Goal: Task Accomplishment & Management: Manage account settings

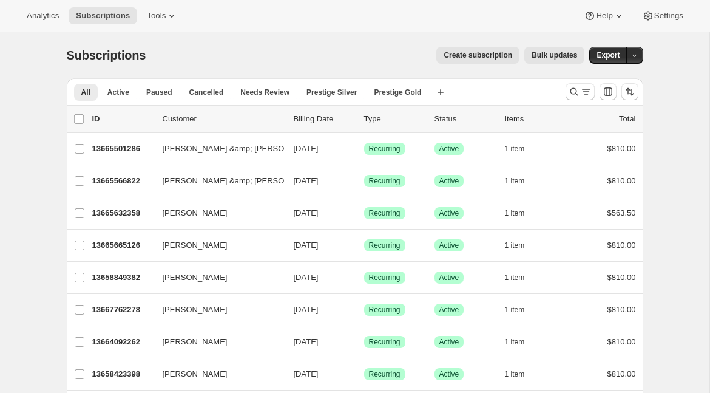
scroll to position [1416, 0]
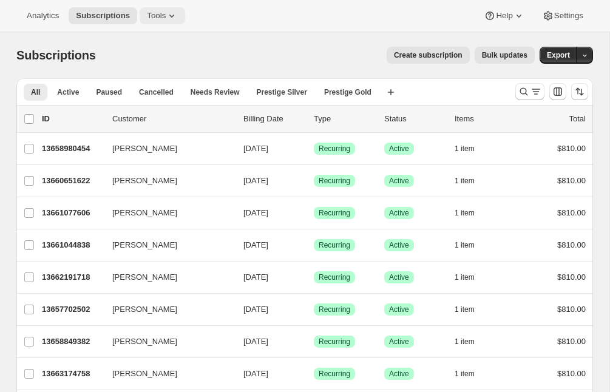
click at [166, 18] on span "Tools" at bounding box center [156, 16] width 19 height 10
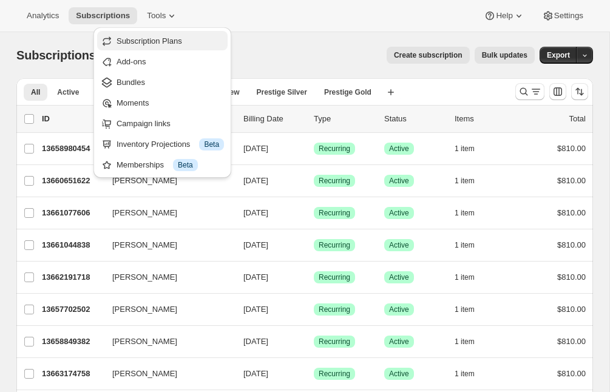
click at [172, 40] on span "Subscription Plans" at bounding box center [150, 40] width 66 height 9
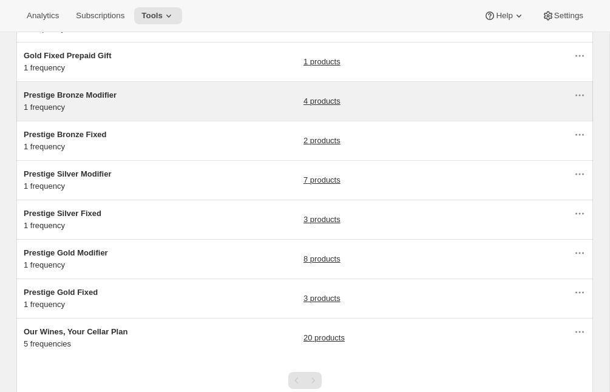
scroll to position [159, 0]
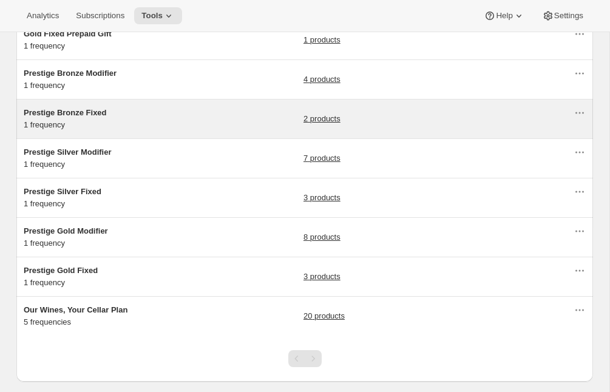
click at [185, 111] on div "Prestige Bronze Fixed 1 frequency 2 products" at bounding box center [299, 119] width 550 height 24
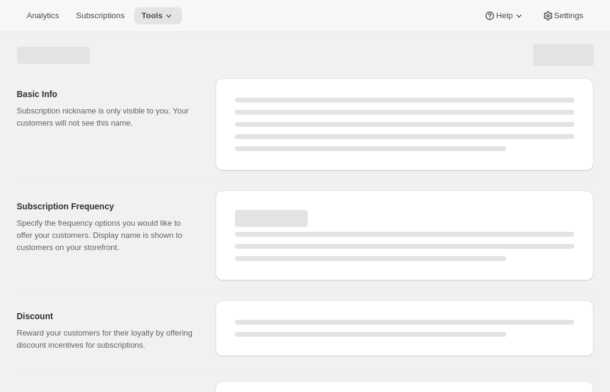
select select "WEEK"
select select "MONTH"
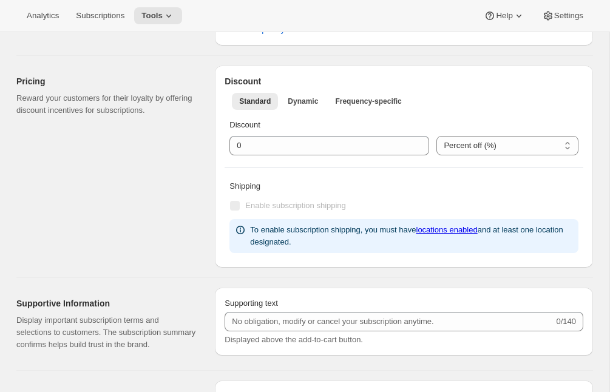
checkbox input "true"
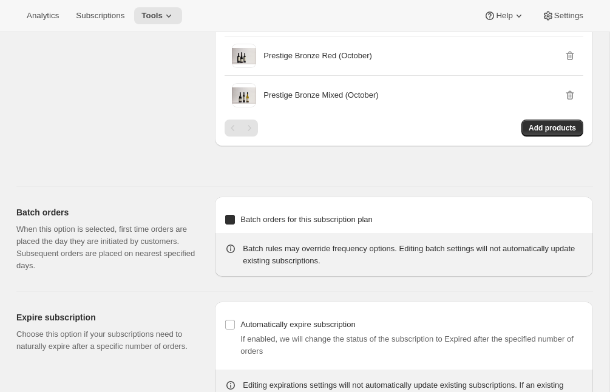
type input "Prestige Bronze Fixed"
type input "Join the bronze fixed club"
type input "4"
select select "MONTH"
type input "4 months"
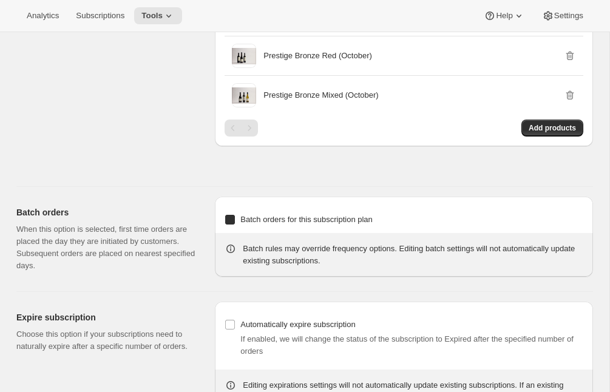
type input "Don’t forget to double-check your payment and shipping information before confi…"
checkbox input "true"
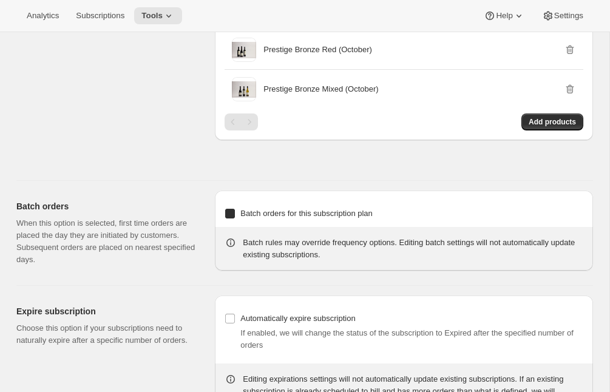
select select "YEARDAY"
select select "2"
select select "12"
select select "6"
select select "12"
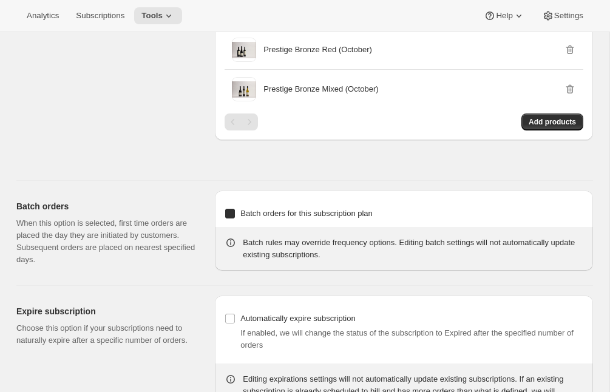
select select "10"
select select "12"
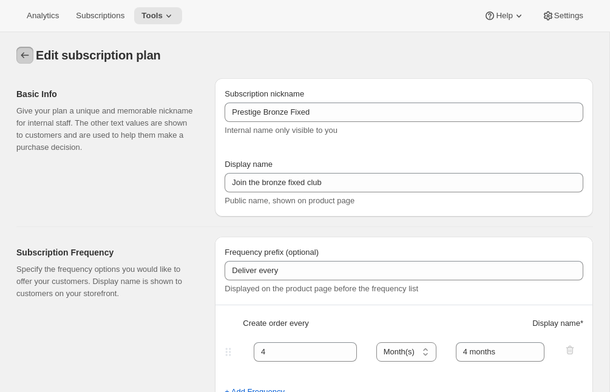
click at [21, 53] on icon "Subscription plans" at bounding box center [25, 55] width 12 height 12
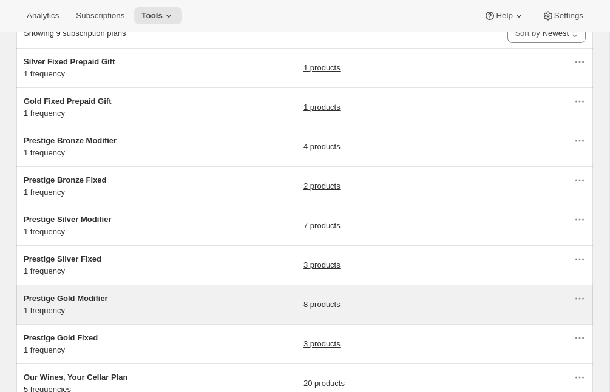
scroll to position [63, 0]
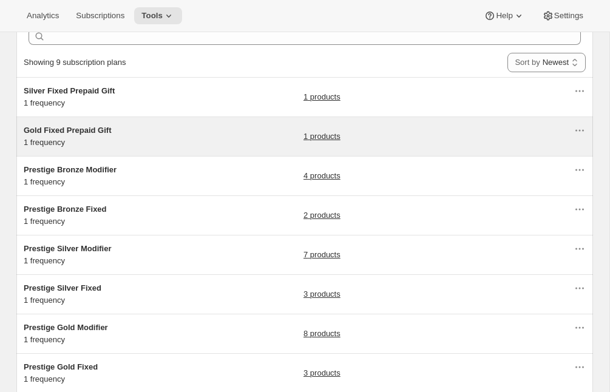
click at [158, 140] on div "Gold Fixed Prepaid Gift 1 frequency" at bounding box center [100, 136] width 152 height 24
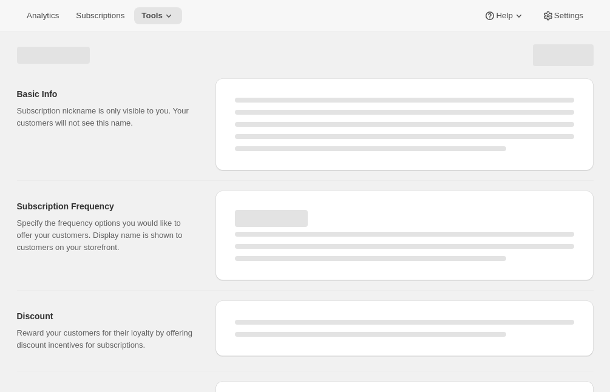
select select "WEEK"
select select "MONTH"
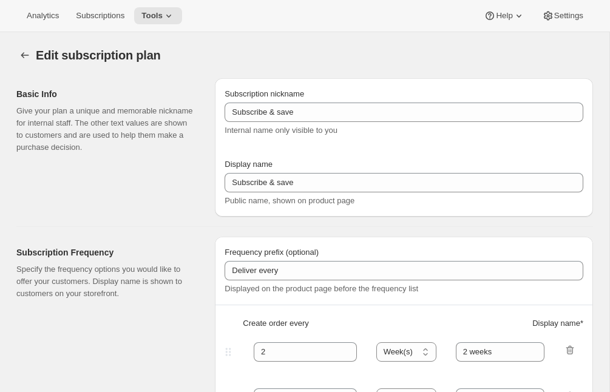
type input "Gold Fixed Prepaid Gift"
type input "Give a Gift"
checkbox input "true"
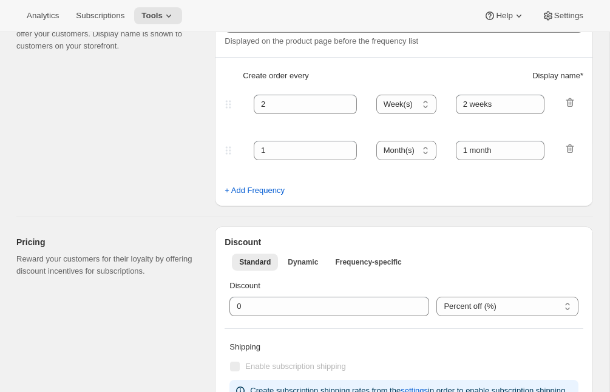
select select "MONTH"
select select "YEARDAY"
select select "2"
select select "5"
select select "6"
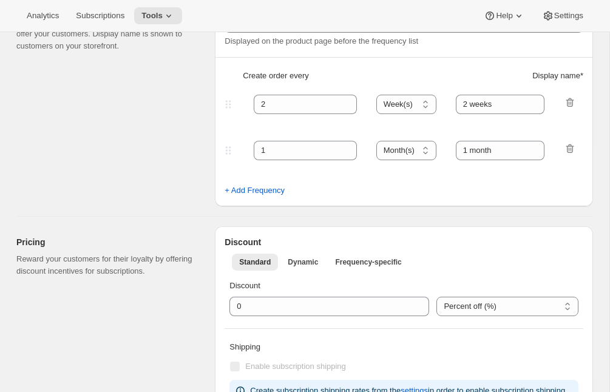
select select "5"
select select "10"
select select "5"
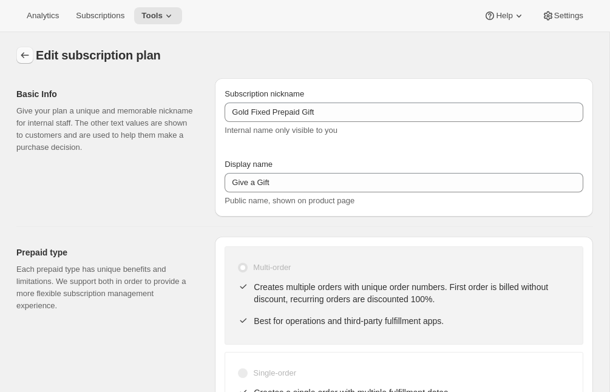
click at [22, 54] on icon "Subscription plans" at bounding box center [25, 55] width 8 height 6
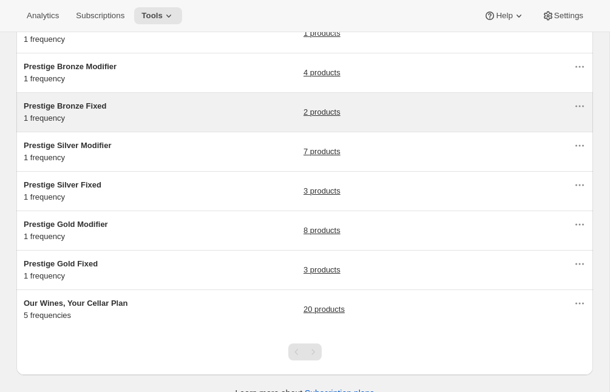
scroll to position [185, 0]
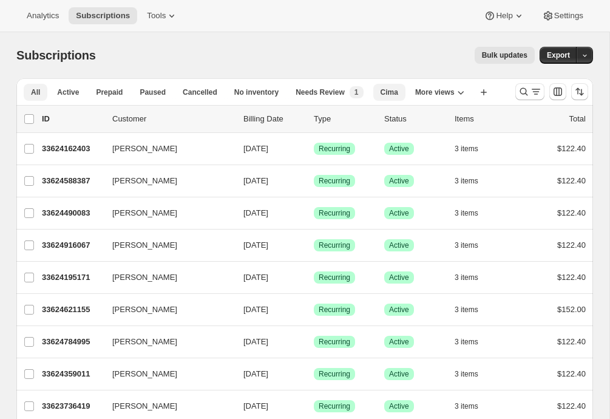
click at [398, 90] on span "Cima" at bounding box center [390, 92] width 18 height 10
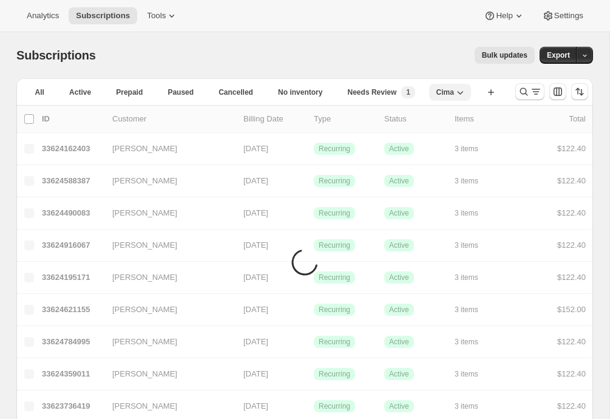
click at [459, 91] on icon "button" at bounding box center [460, 92] width 12 height 12
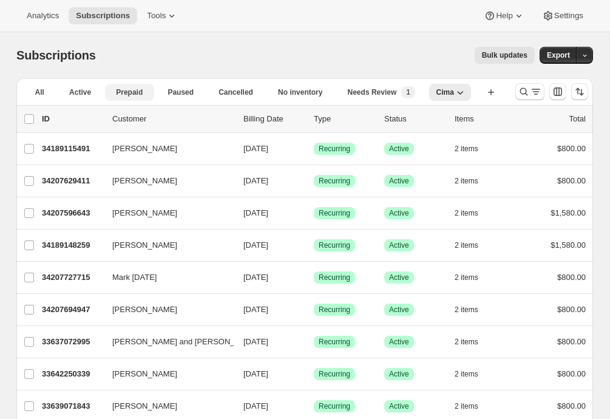
click at [128, 92] on span "Prepaid" at bounding box center [129, 92] width 27 height 10
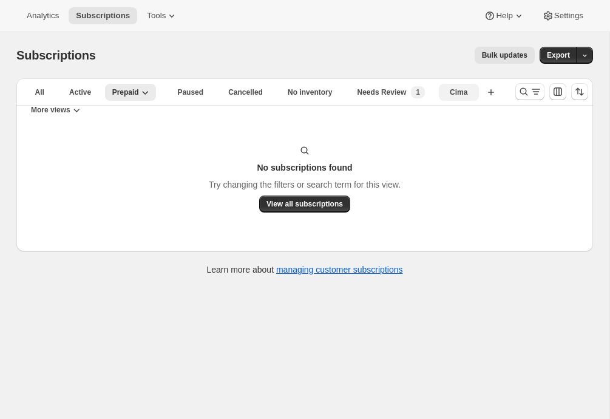
click at [462, 94] on span "Cima" at bounding box center [459, 92] width 18 height 10
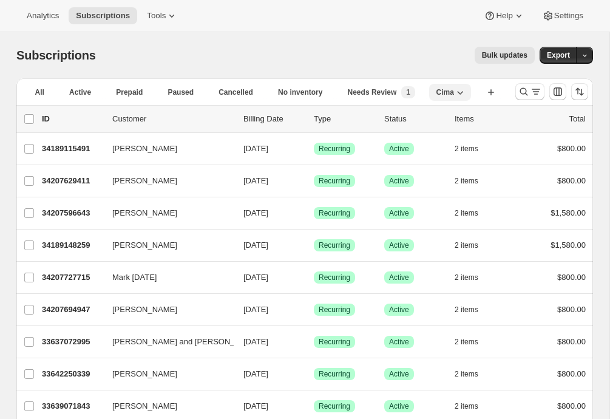
click at [463, 92] on icon "button" at bounding box center [460, 92] width 12 height 12
click at [34, 90] on button "All" at bounding box center [40, 92] width 32 height 17
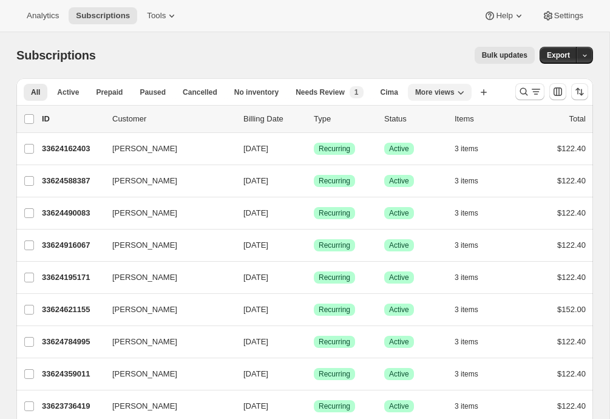
click at [462, 93] on icon "More views" at bounding box center [461, 92] width 12 height 12
click at [465, 121] on button "Trad Clubs Quarterly" at bounding box center [461, 120] width 92 height 22
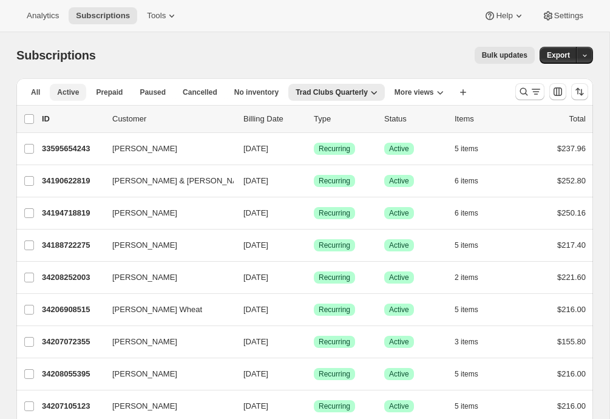
click at [72, 93] on span "Active" at bounding box center [68, 92] width 22 height 10
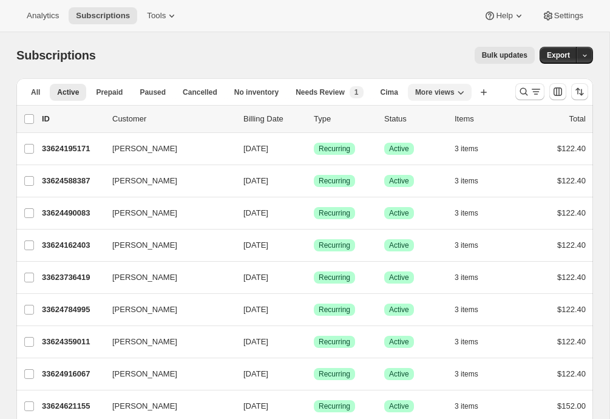
click at [449, 92] on span "More views" at bounding box center [434, 92] width 39 height 10
click at [567, 16] on span "Settings" at bounding box center [568, 16] width 29 height 10
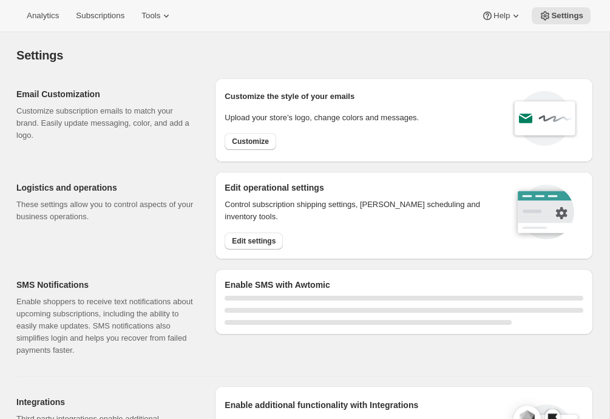
select select "17:00"
select select "09:00"
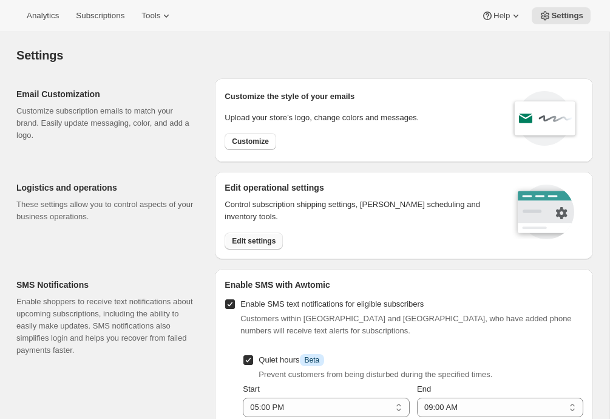
click at [246, 235] on button "Edit settings" at bounding box center [254, 240] width 58 height 17
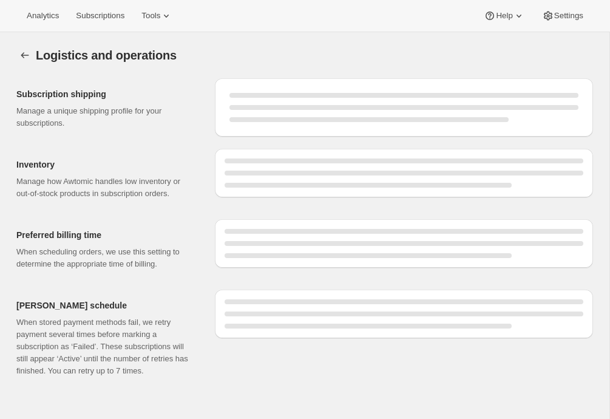
select select "DAY"
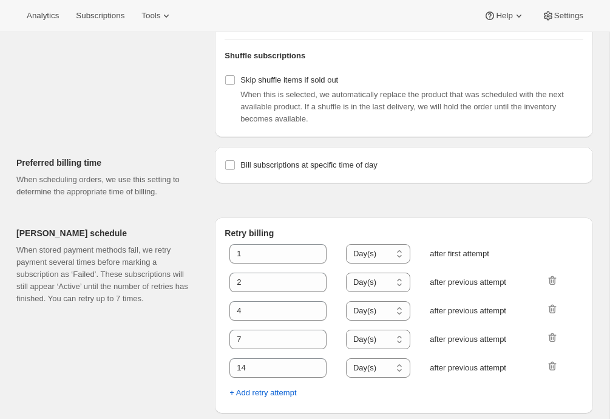
scroll to position [535, 0]
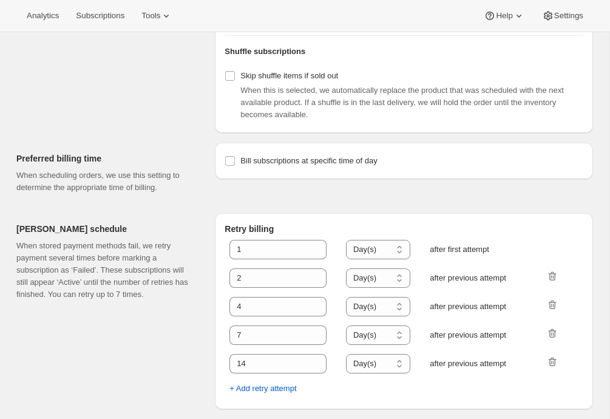
click at [104, 18] on span "Subscriptions" at bounding box center [100, 16] width 49 height 10
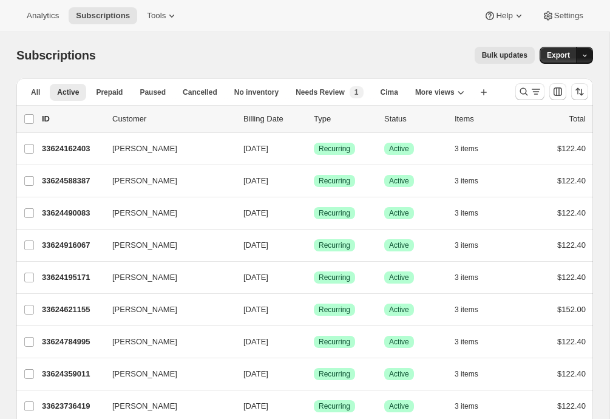
click at [583, 59] on icon "button" at bounding box center [585, 56] width 8 height 8
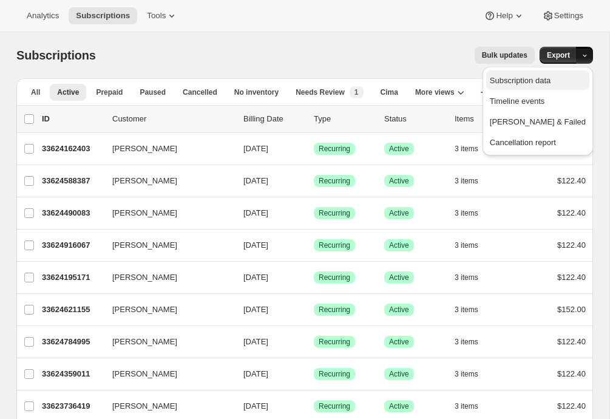
click at [550, 78] on span "Subscription data" at bounding box center [520, 80] width 61 height 9
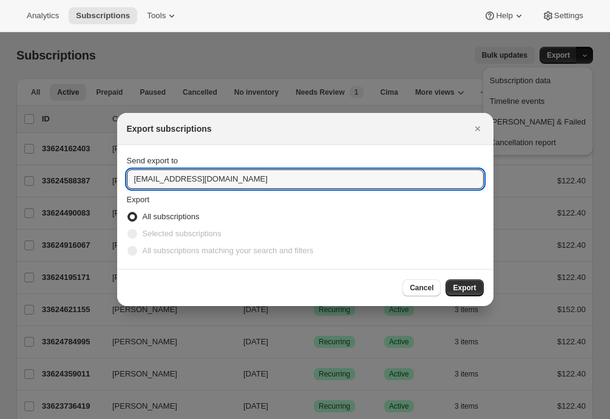
drag, startPoint x: 242, startPoint y: 183, endPoint x: 19, endPoint y: 151, distance: 225.6
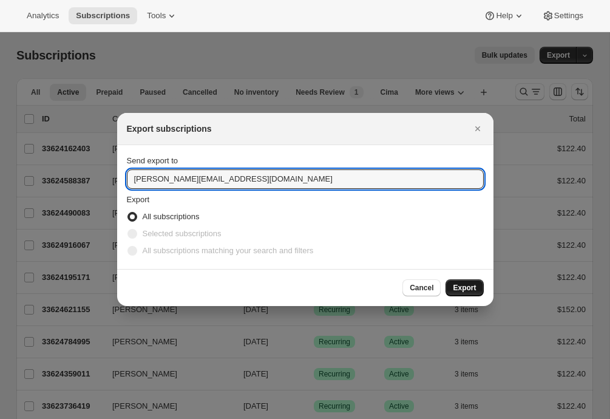
type input "emily@awtomic.com"
click at [467, 292] on span "Export" at bounding box center [464, 288] width 23 height 10
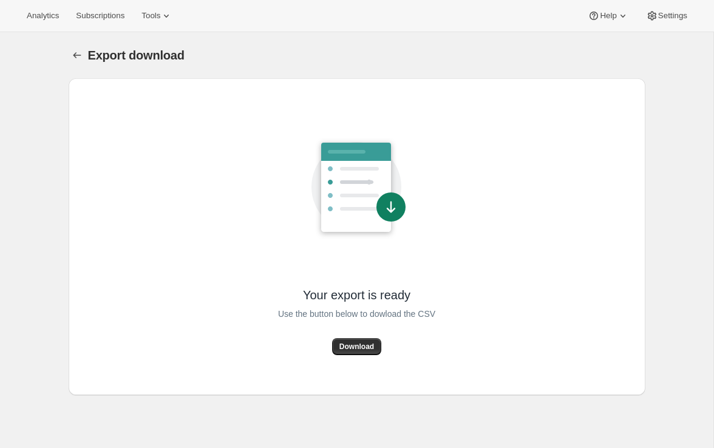
click at [384, 206] on icon at bounding box center [390, 206] width 29 height 29
click at [349, 347] on span "Download" at bounding box center [356, 347] width 35 height 10
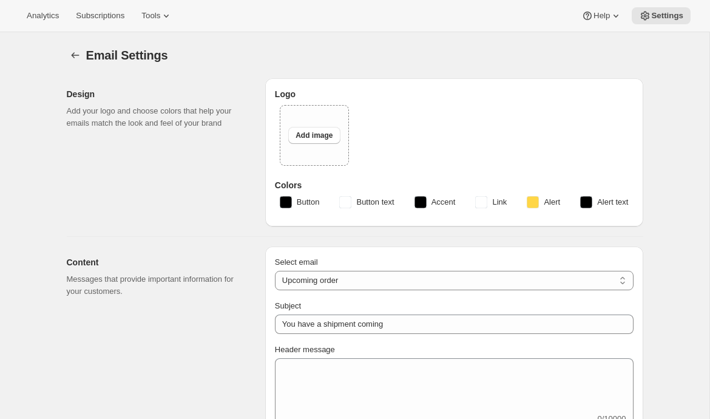
select select "subscriptionMessage"
select select "5"
select select "15"
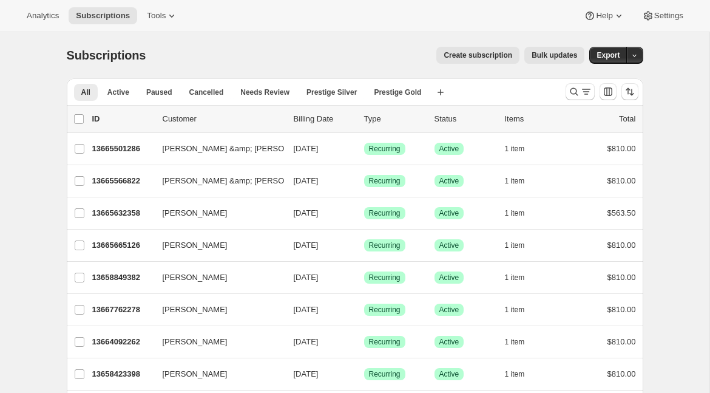
scroll to position [1416, 0]
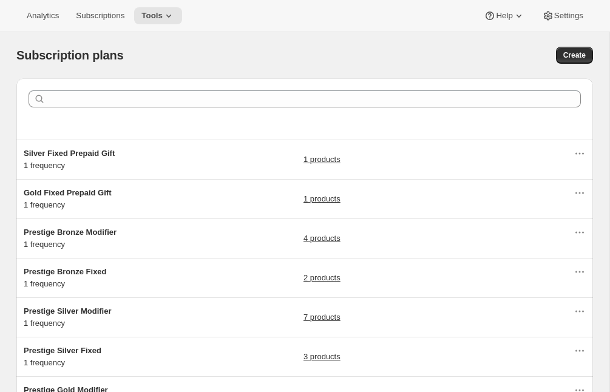
scroll to position [185, 0]
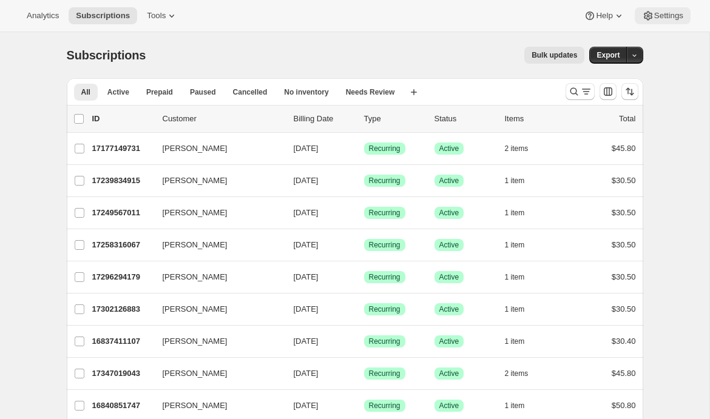
click at [660, 15] on span "Settings" at bounding box center [668, 16] width 29 height 10
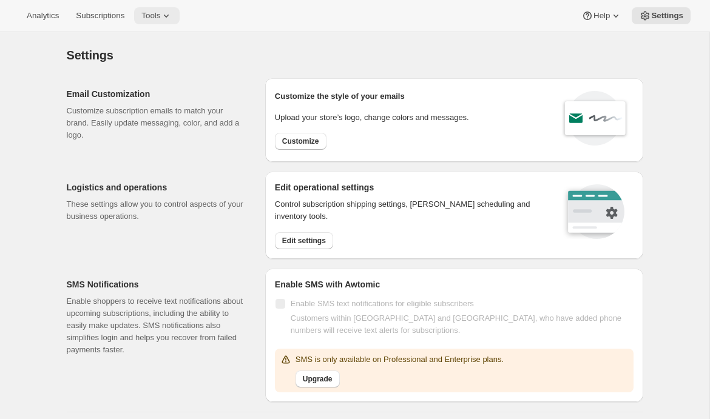
click at [152, 19] on span "Tools" at bounding box center [150, 16] width 19 height 10
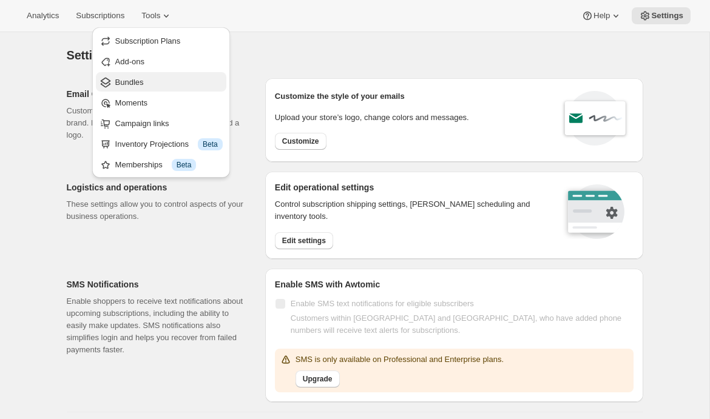
click at [158, 76] on span "Bundles" at bounding box center [168, 82] width 107 height 12
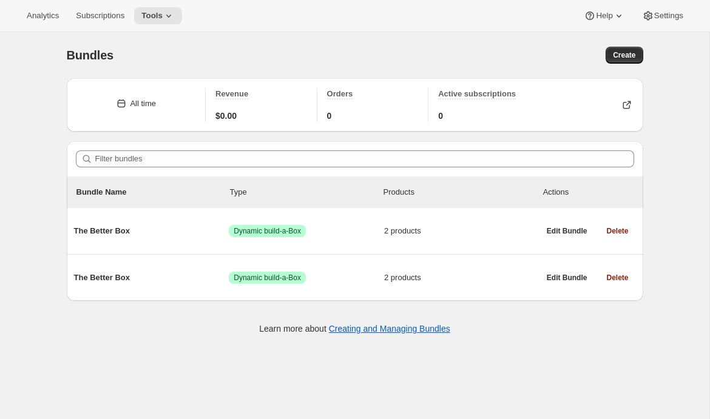
scroll to position [32, 0]
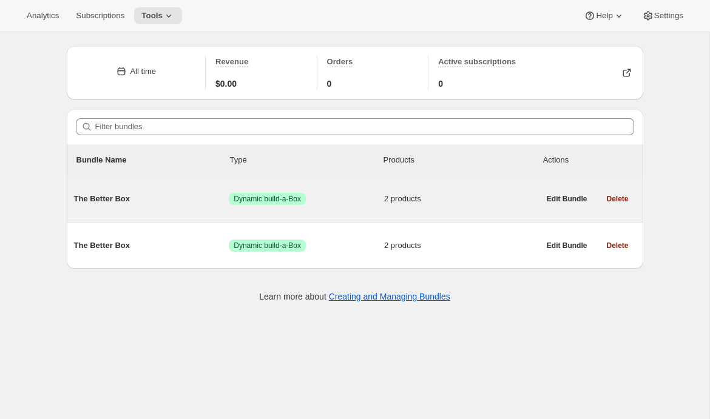
click at [163, 197] on span "The Better Box" at bounding box center [151, 199] width 155 height 12
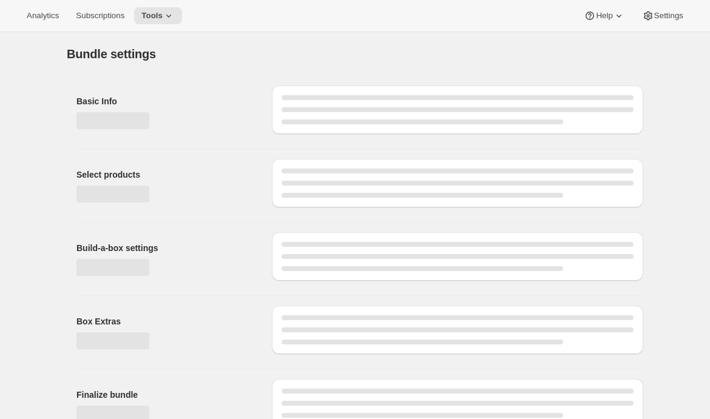
type input "The Better Box"
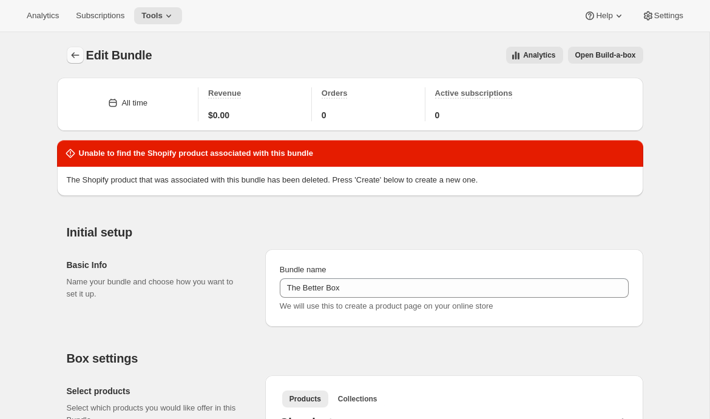
click at [71, 52] on icon "Bundles" at bounding box center [75, 55] width 12 height 12
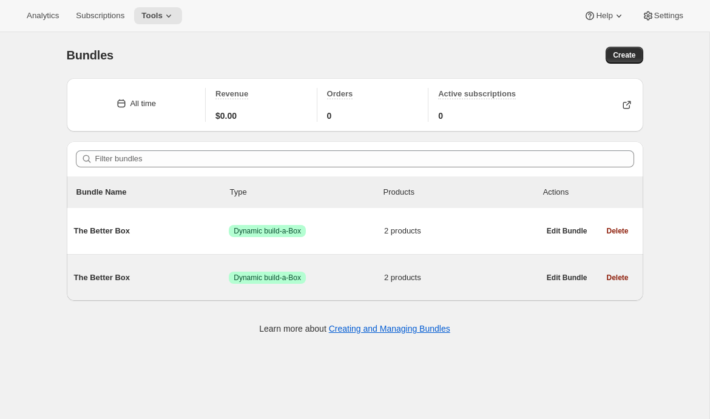
click at [145, 286] on div "The Better Box Success Dynamic build-a-Box 2 products" at bounding box center [306, 278] width 465 height 32
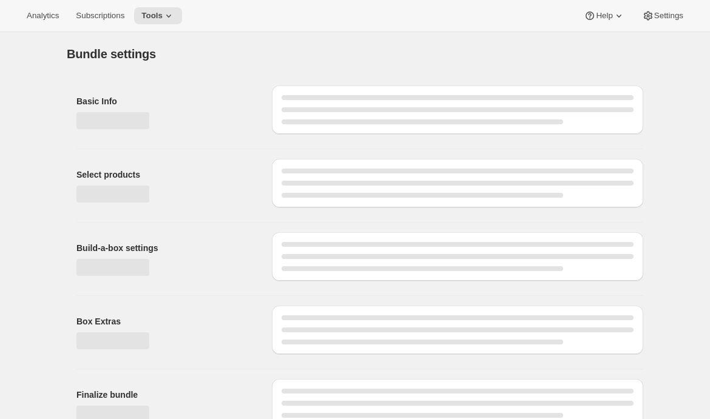
type input "The Better Box"
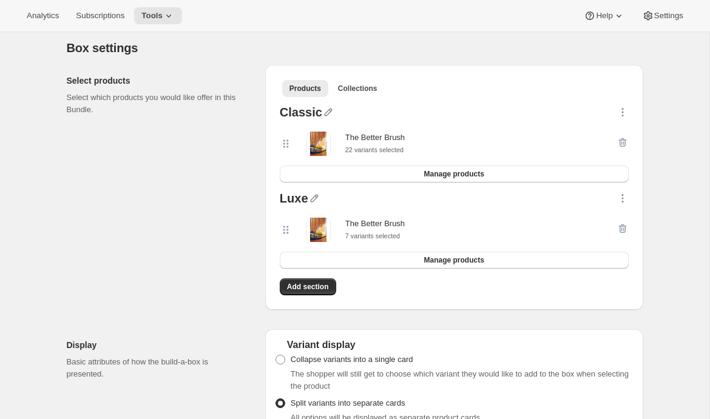
scroll to position [234, 0]
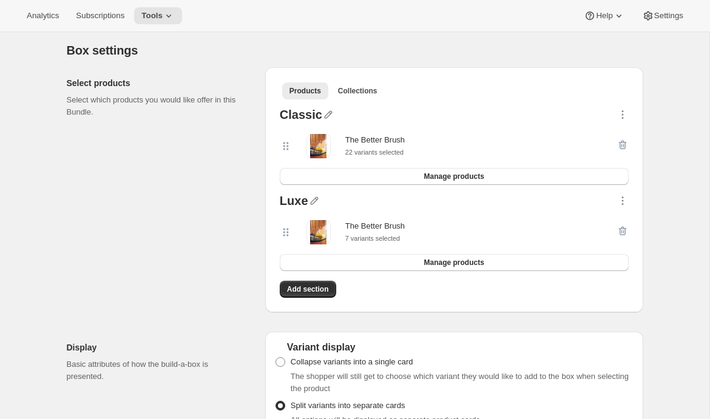
click at [630, 204] on div "Luxe The Better Brush 7 variants selected Manage products" at bounding box center [454, 233] width 359 height 86
click at [623, 204] on icon "button" at bounding box center [622, 204] width 2 height 2
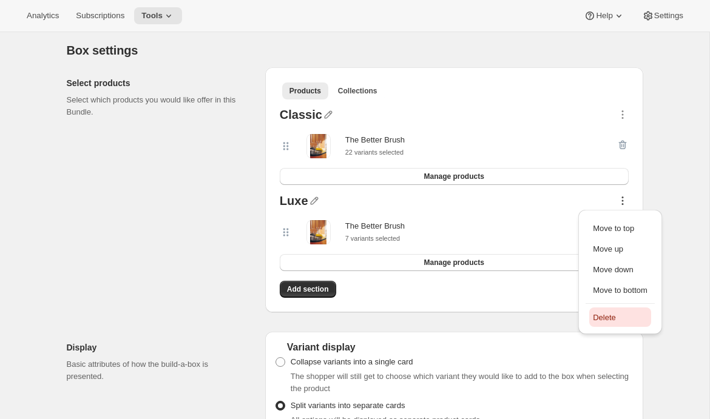
click at [591, 319] on button "Delete" at bounding box center [620, 317] width 62 height 19
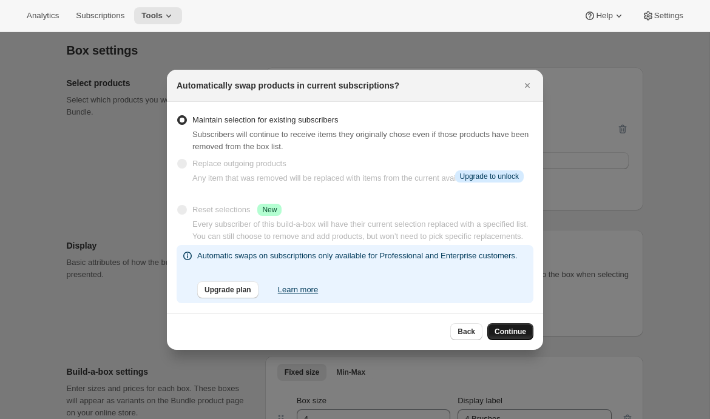
click at [512, 340] on button "Continue" at bounding box center [510, 331] width 46 height 17
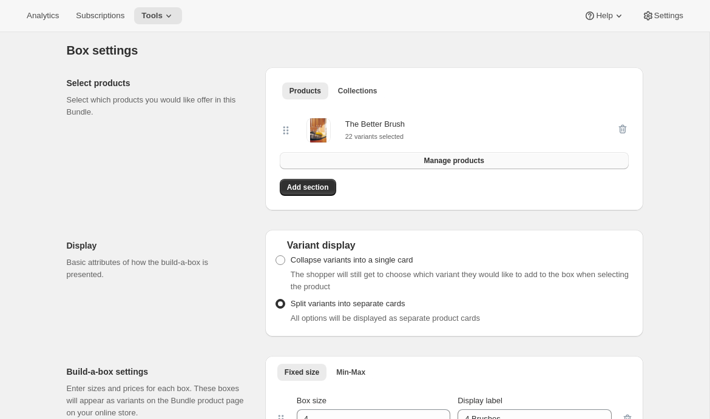
click at [458, 166] on span "Manage products" at bounding box center [454, 161] width 60 height 10
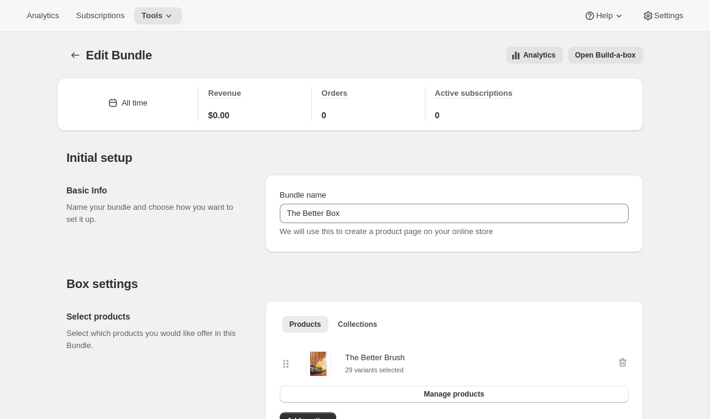
click at [600, 52] on span "Open Build-a-box" at bounding box center [605, 55] width 61 height 10
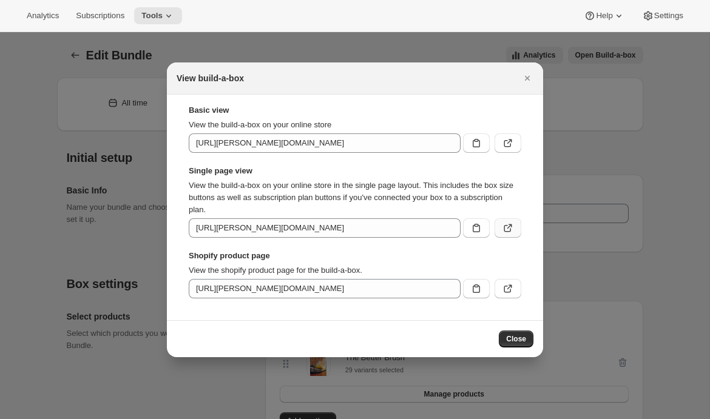
click at [512, 229] on icon ":ri5:" at bounding box center [508, 228] width 12 height 12
click at [516, 229] on button ":ri5:" at bounding box center [508, 227] width 27 height 19
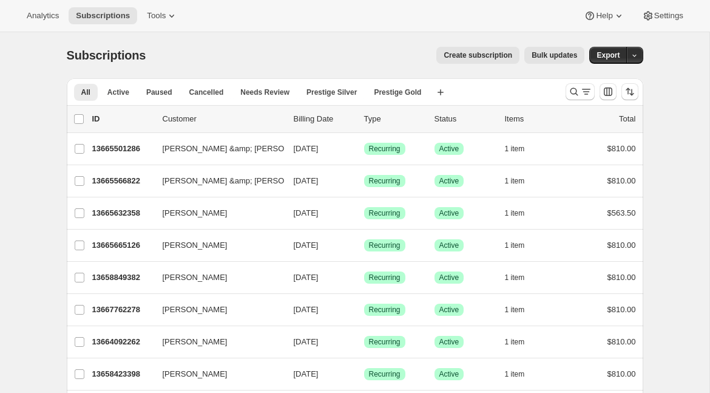
scroll to position [1416, 0]
click at [572, 89] on icon "Search and filter results" at bounding box center [574, 92] width 12 height 12
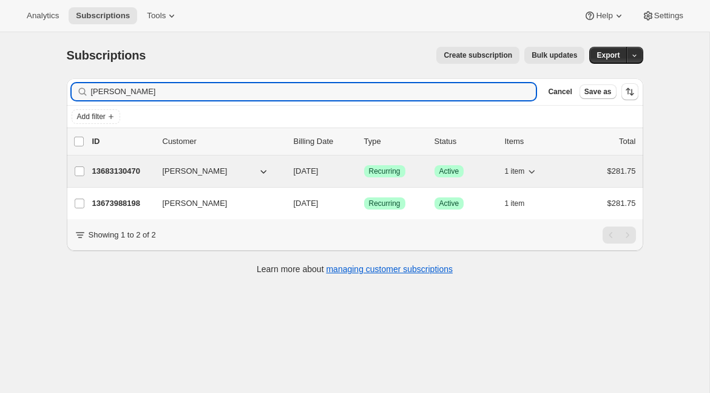
type input "[PERSON_NAME]"
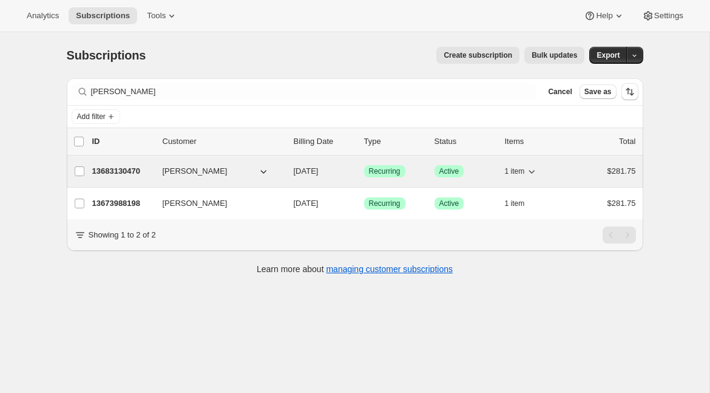
click at [109, 175] on p "13683130470" at bounding box center [122, 171] width 61 height 12
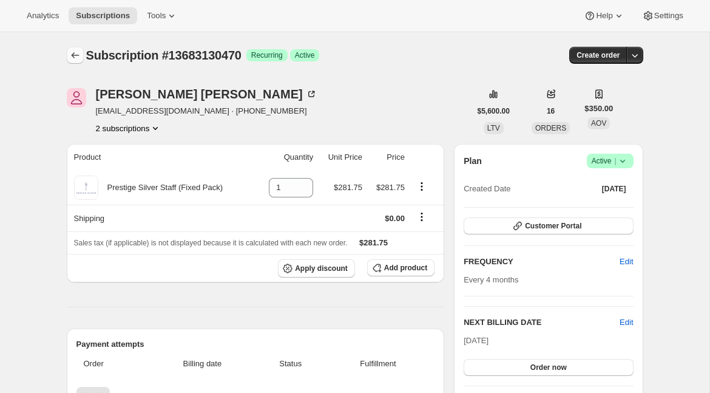
click at [78, 55] on icon "Subscriptions" at bounding box center [75, 55] width 12 height 12
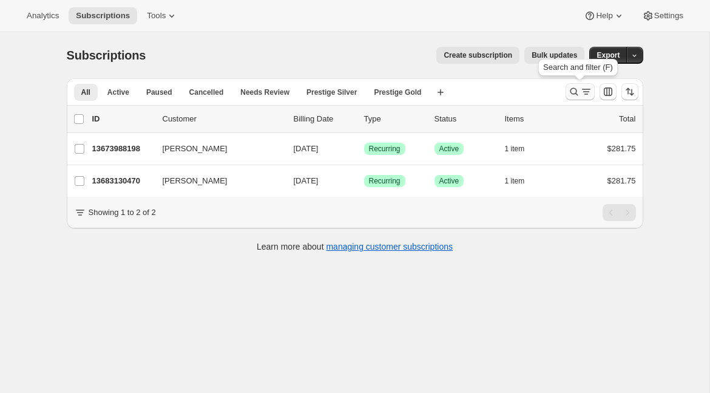
click at [570, 96] on icon "Search and filter results" at bounding box center [574, 92] width 12 height 12
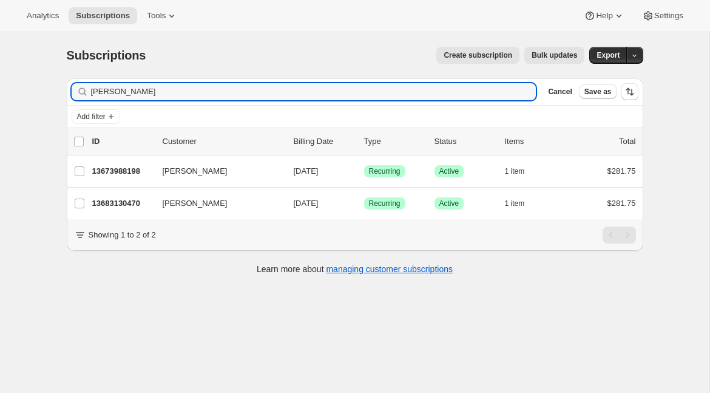
drag, startPoint x: 152, startPoint y: 88, endPoint x: -136, endPoint y: 89, distance: 288.3
click at [0, 89] on html "Analytics Subscriptions Tools Help Settings Skip to content Subscriptions. This…" at bounding box center [355, 196] width 710 height 393
